Goal: Information Seeking & Learning: Understand process/instructions

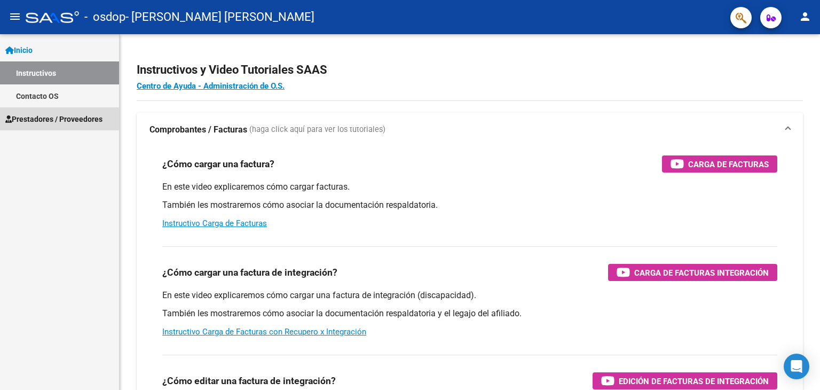
click at [84, 118] on span "Prestadores / Proveedores" at bounding box center [53, 119] width 97 height 12
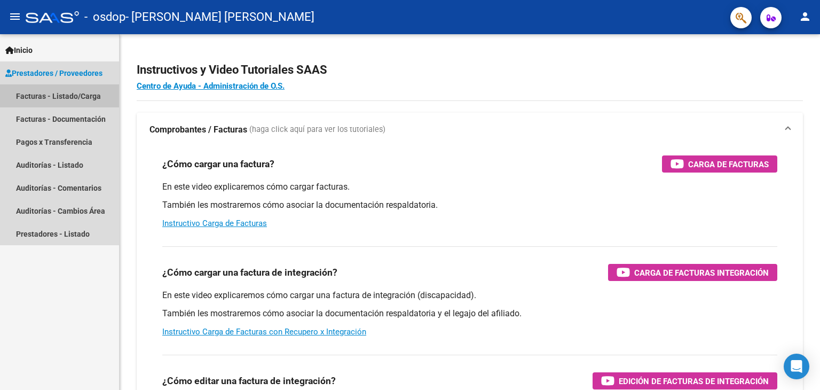
click at [83, 94] on link "Facturas - Listado/Carga" at bounding box center [59, 95] width 119 height 23
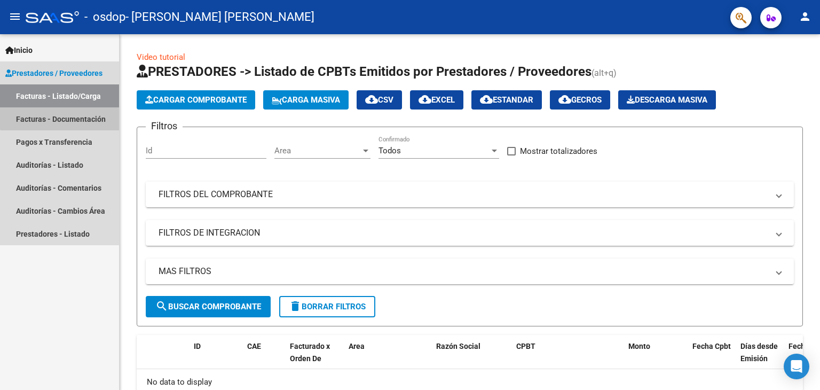
click at [62, 117] on link "Facturas - Documentación" at bounding box center [59, 118] width 119 height 23
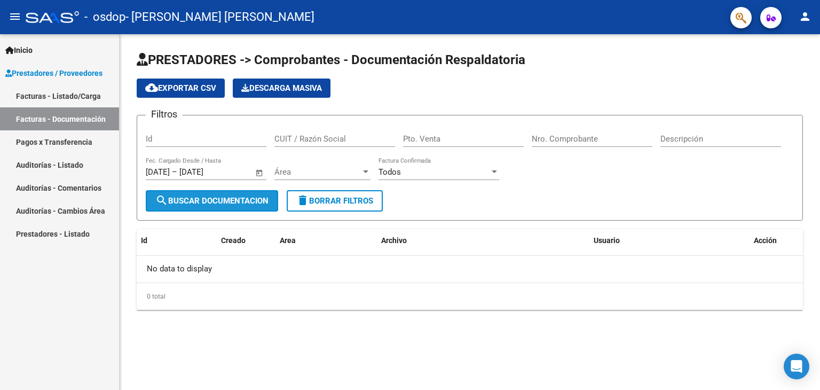
click at [184, 207] on button "search Buscar Documentacion" at bounding box center [212, 200] width 132 height 21
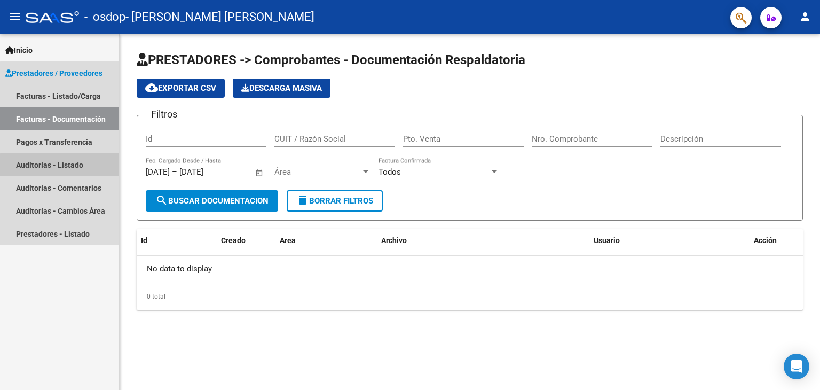
click at [66, 172] on link "Auditorías - Listado" at bounding box center [59, 164] width 119 height 23
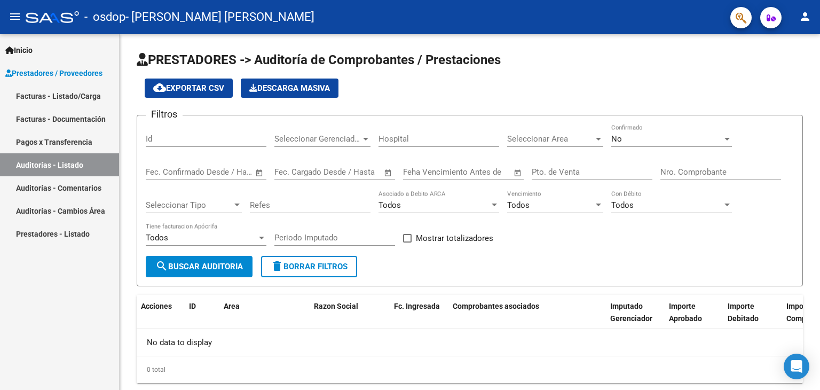
click at [67, 192] on link "Auditorías - Comentarios" at bounding box center [59, 187] width 119 height 23
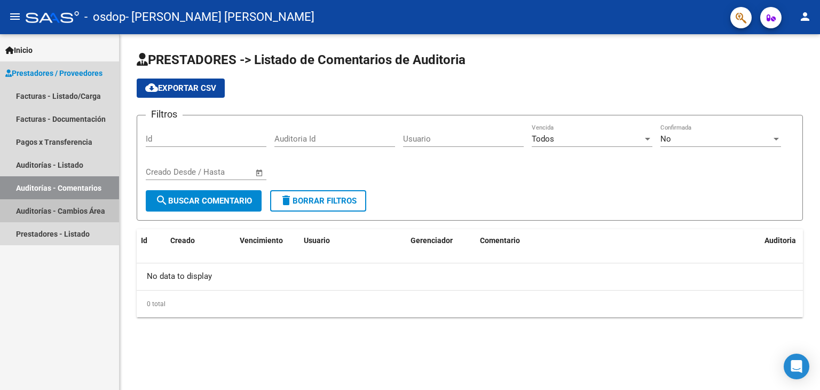
click at [72, 208] on link "Auditorías - Cambios Área" at bounding box center [59, 210] width 119 height 23
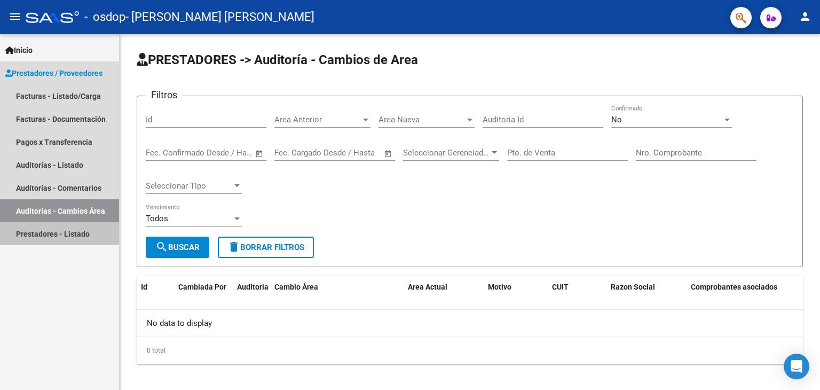
click at [66, 236] on link "Prestadores - Listado" at bounding box center [59, 233] width 119 height 23
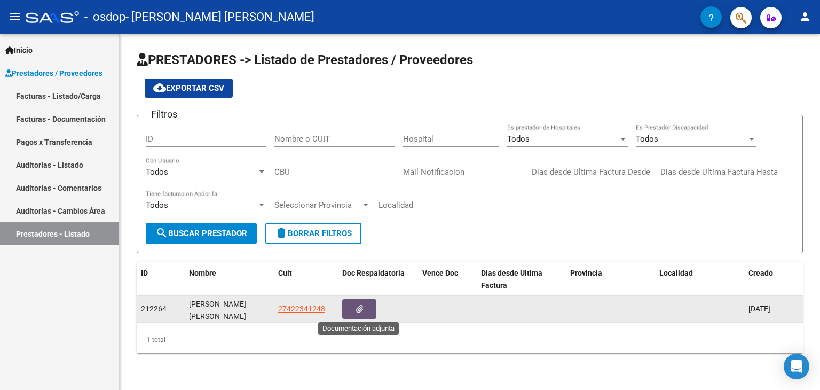
click at [364, 308] on button "button" at bounding box center [359, 309] width 34 height 20
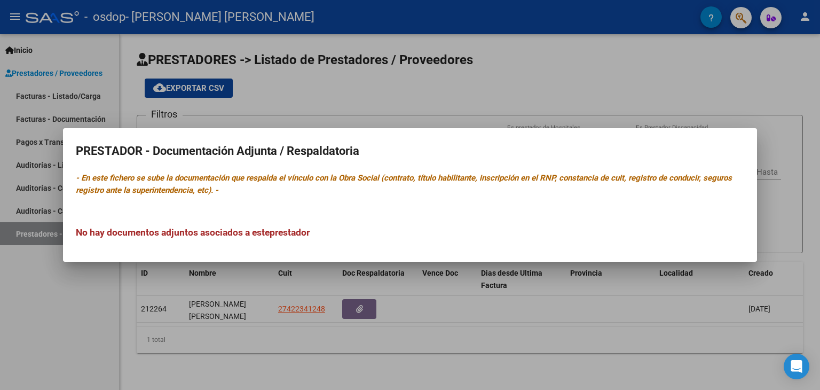
click at [456, 295] on div at bounding box center [410, 195] width 820 height 390
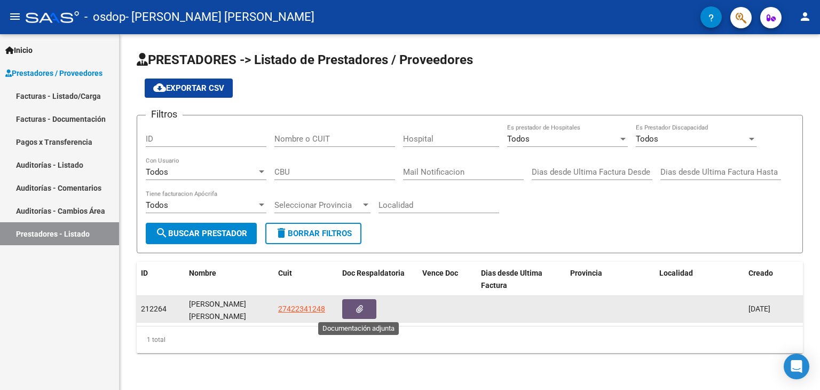
click at [365, 300] on button "button" at bounding box center [359, 309] width 34 height 20
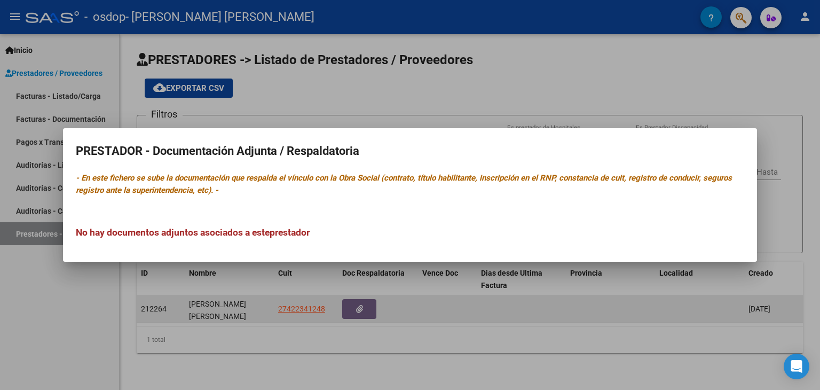
click at [365, 300] on div at bounding box center [410, 195] width 820 height 390
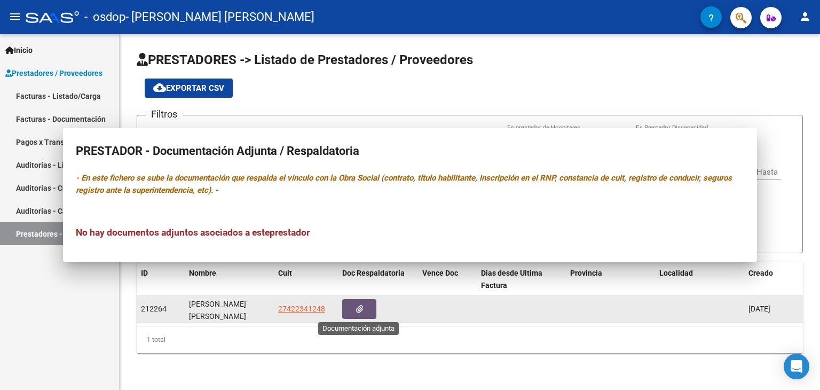
click at [365, 300] on button "button" at bounding box center [359, 309] width 34 height 20
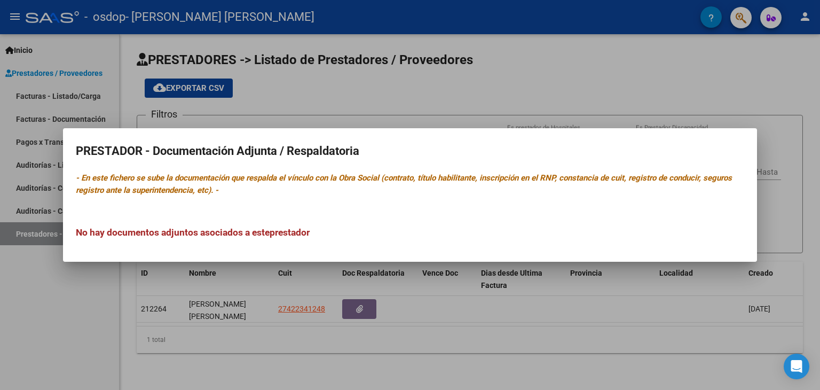
click at [698, 293] on div at bounding box center [410, 195] width 820 height 390
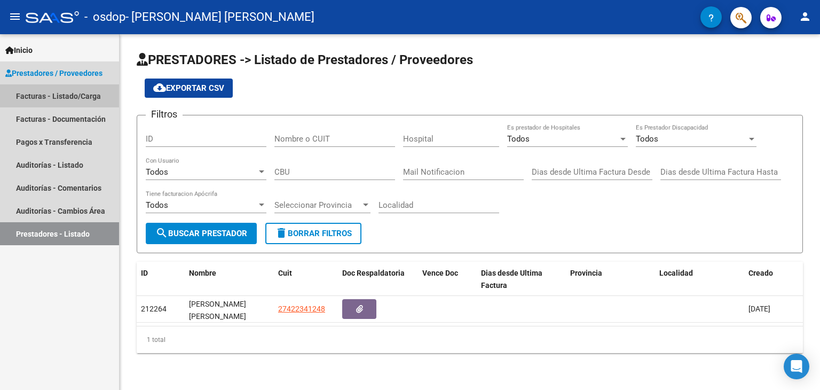
click at [50, 98] on link "Facturas - Listado/Carga" at bounding box center [59, 95] width 119 height 23
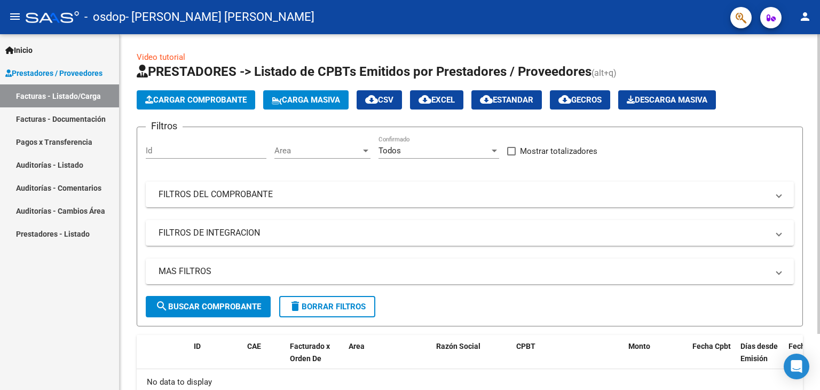
click at [814, 57] on div "Video tutorial PRESTADORES -> Listado de CPBTs Emitidos por Prestadores / Prove…" at bounding box center [471, 245] width 703 height 423
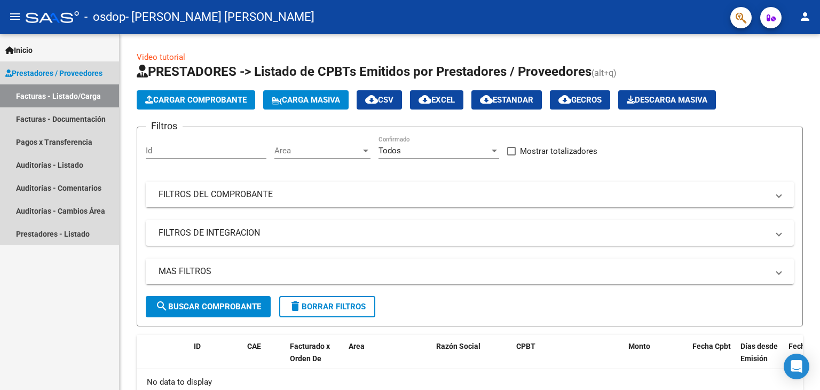
click at [34, 67] on span "Prestadores / Proveedores" at bounding box center [53, 73] width 97 height 12
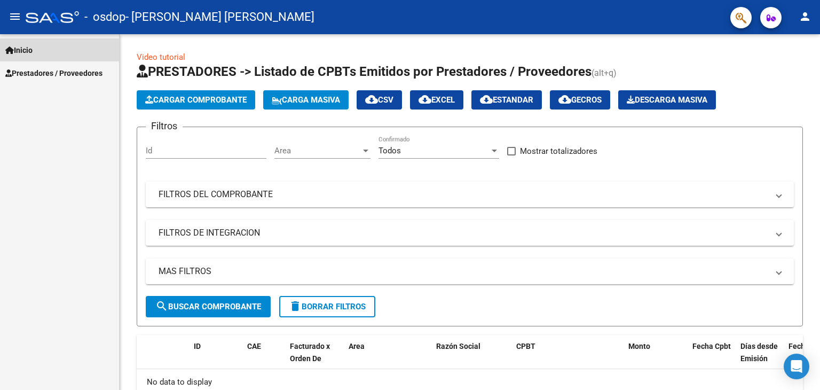
click at [17, 50] on span "Inicio" at bounding box center [18, 50] width 27 height 12
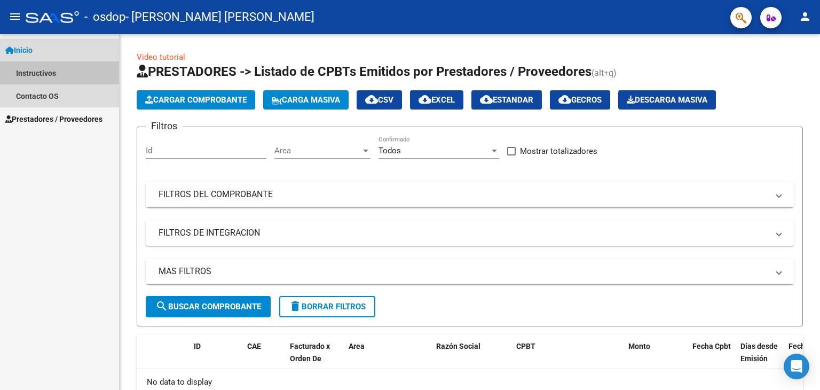
click at [47, 72] on link "Instructivos" at bounding box center [59, 72] width 119 height 23
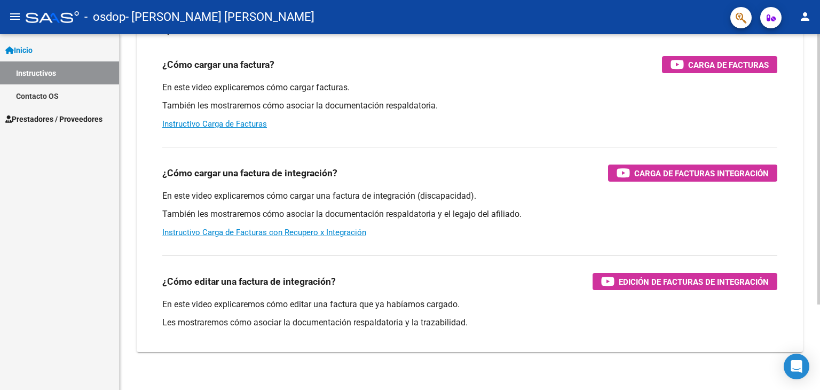
scroll to position [113, 0]
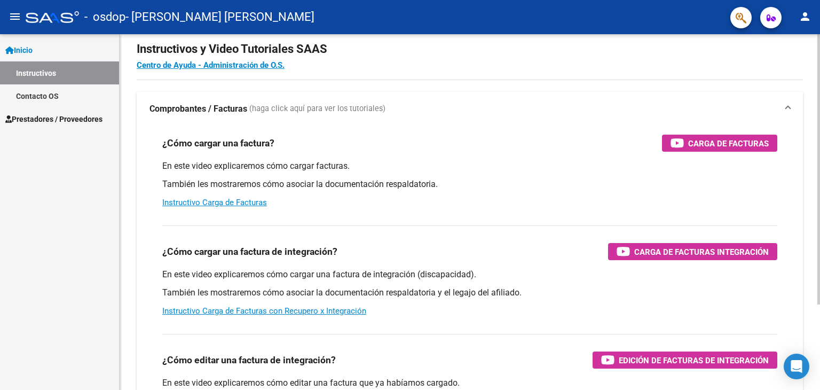
click at [800, 103] on div "Instructivos y Video Tutoriales SAAS Centro de Ayuda - Administración de O.S. C…" at bounding box center [471, 247] width 703 height 468
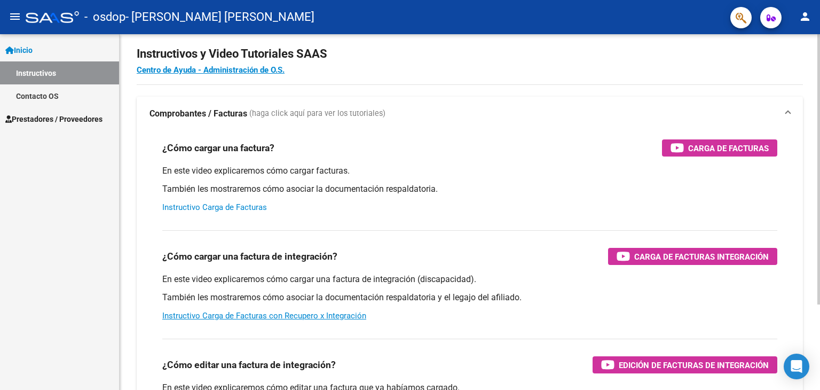
click at [235, 203] on link "Instructivo Carga de Facturas" at bounding box center [214, 207] width 105 height 10
